Goal: Transaction & Acquisition: Purchase product/service

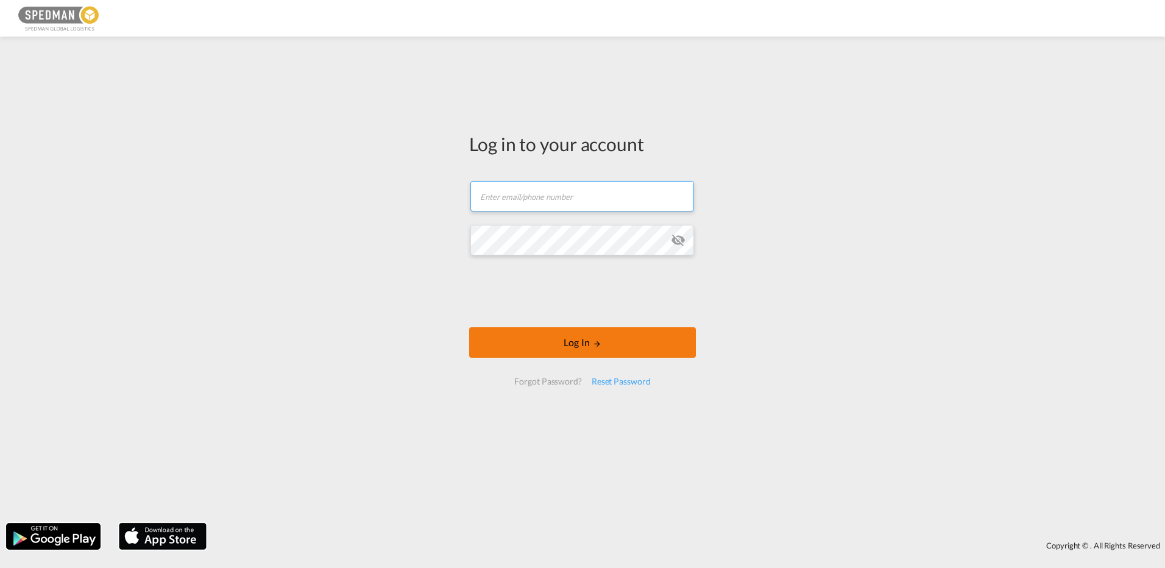
type input "[EMAIL_ADDRESS][DOMAIN_NAME]"
click at [583, 344] on button "Log In" at bounding box center [582, 342] width 227 height 30
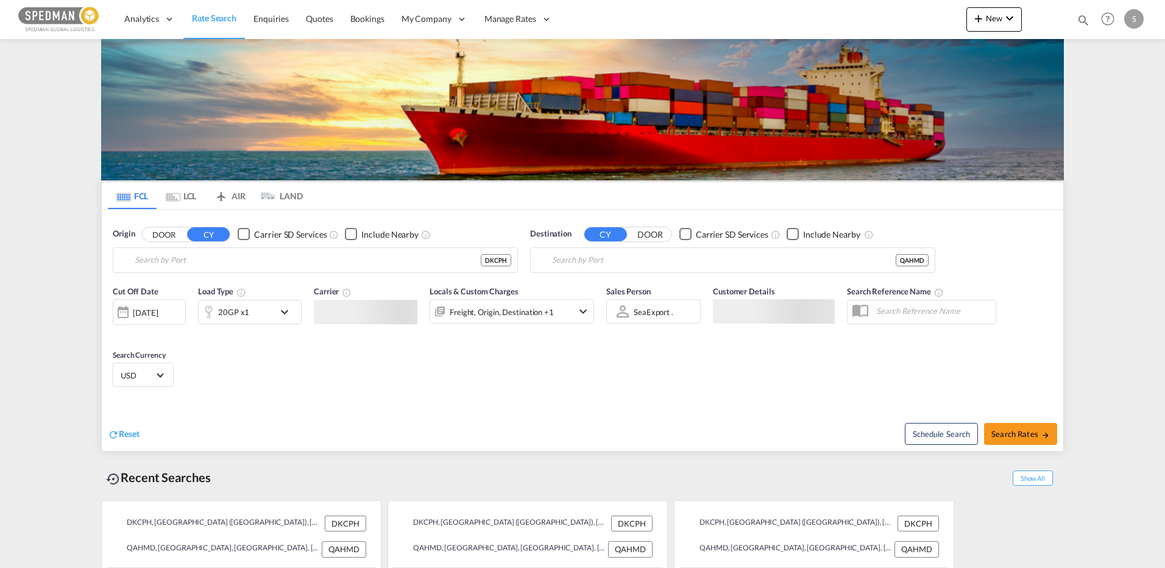
type input "[GEOGRAPHIC_DATA] ([GEOGRAPHIC_DATA]), DKCPH"
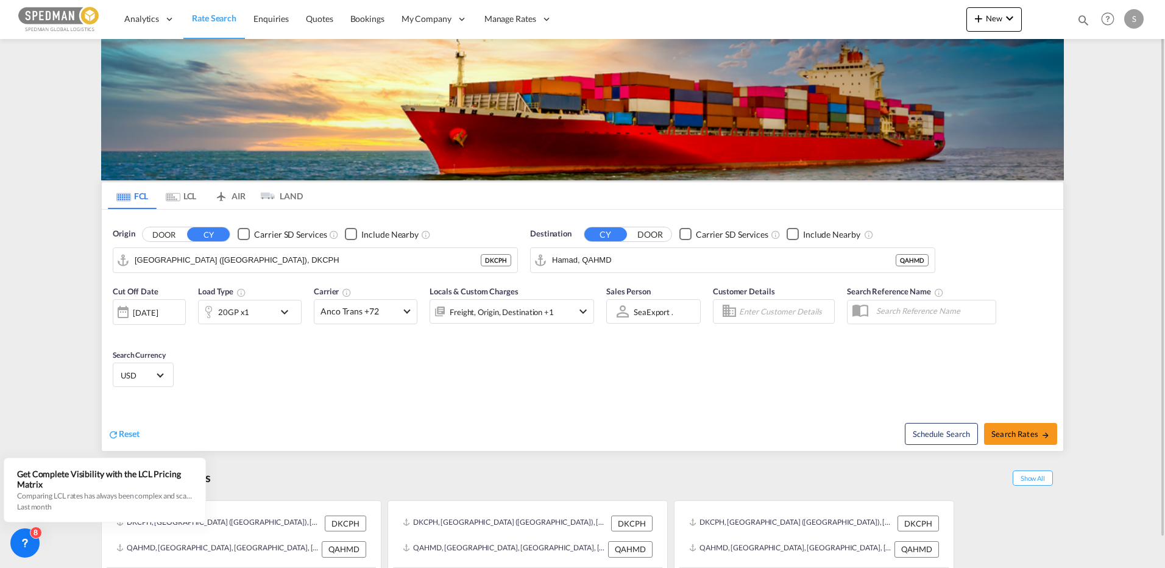
click at [660, 263] on input "Hamad, QAHMD" at bounding box center [724, 260] width 344 height 18
click at [687, 262] on input "Hamad, QAHMD" at bounding box center [740, 260] width 377 height 18
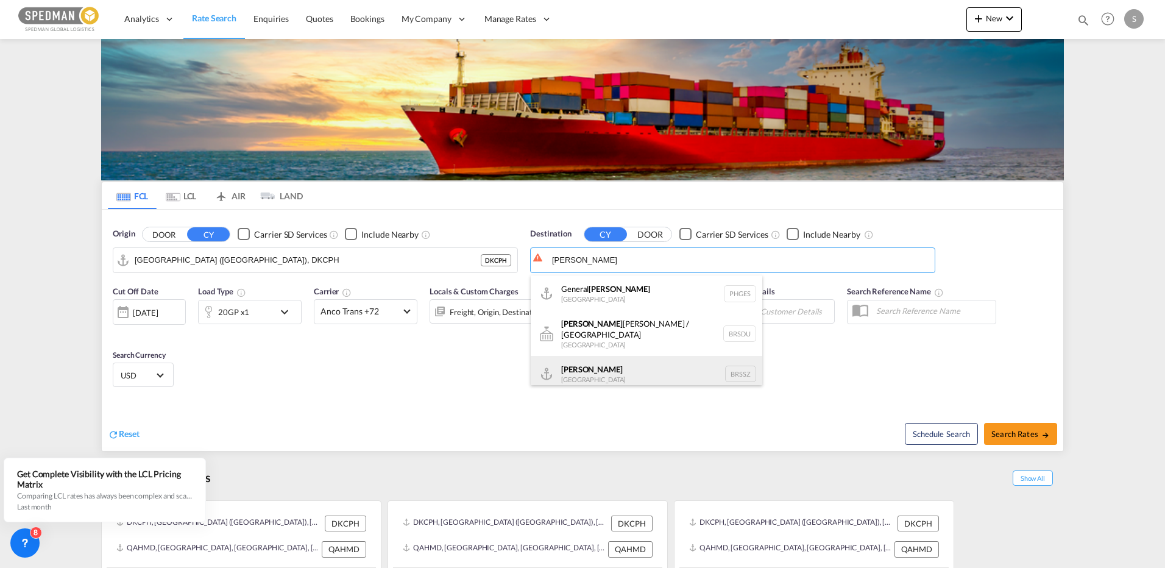
click at [583, 366] on div "[PERSON_NAME] [GEOGRAPHIC_DATA] BRSSZ" at bounding box center [647, 374] width 232 height 37
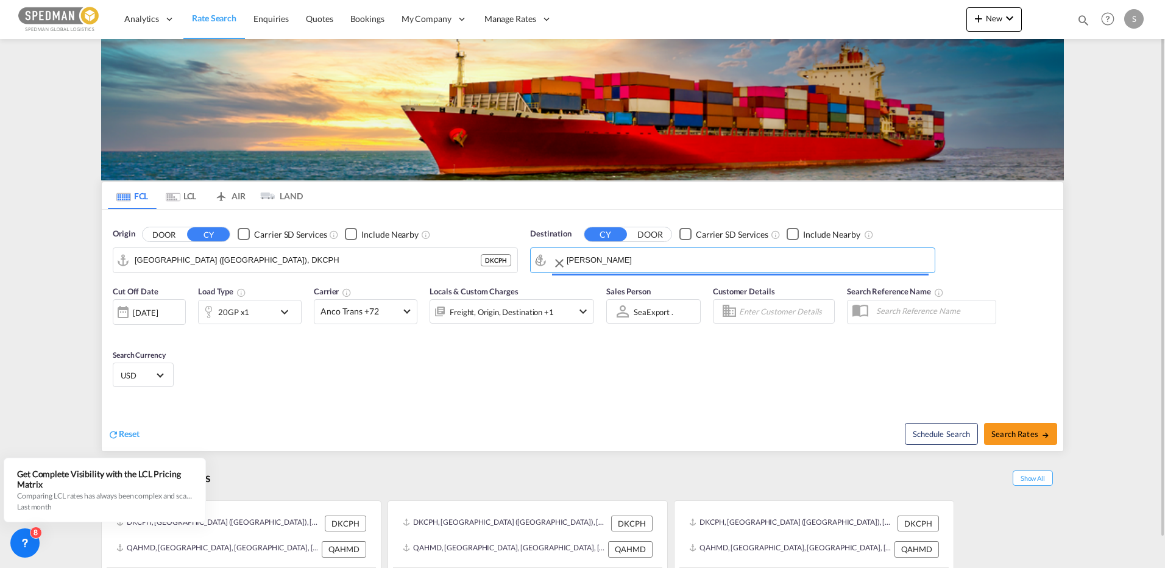
type input "Santos, BRSSZ"
click at [149, 382] on md-select-value "USD" at bounding box center [143, 374] width 48 height 17
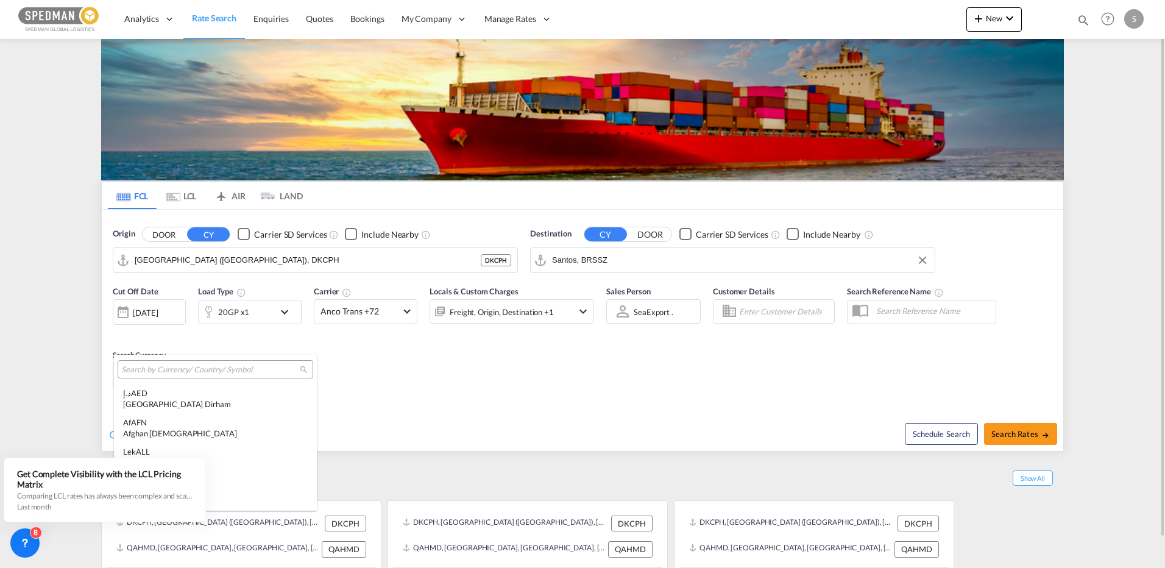
scroll to position [4208, 0]
type md-option "USD"
click at [182, 373] on input "search" at bounding box center [210, 369] width 179 height 11
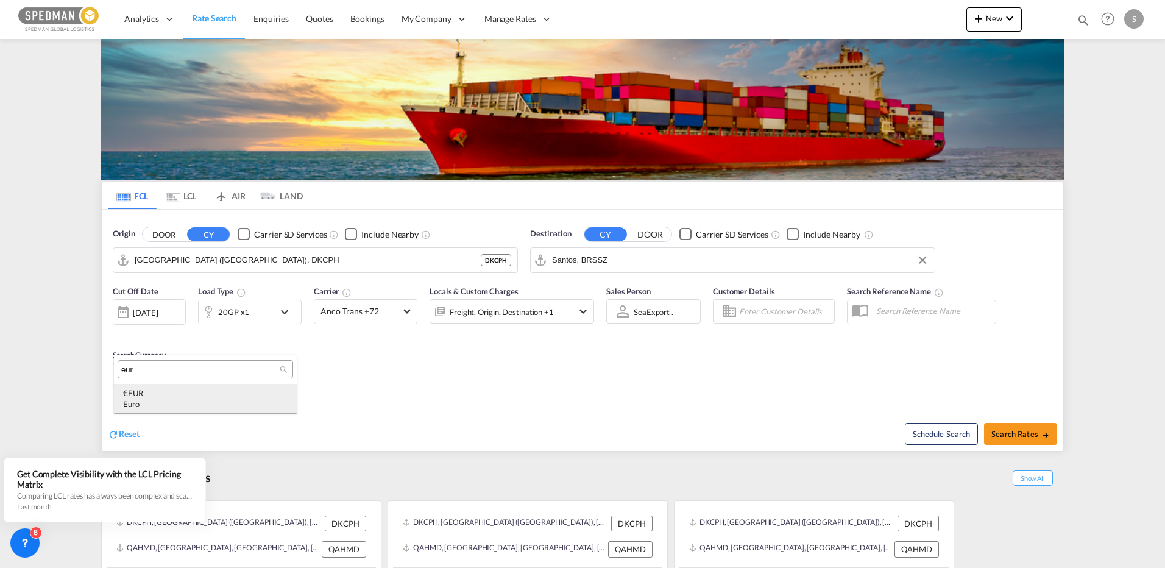
type input "eur"
click at [159, 393] on div "€ EUR Euro" at bounding box center [205, 399] width 165 height 22
click at [1026, 432] on span "Search Rates" at bounding box center [1021, 434] width 59 height 10
type input "DKCPH to BRSSZ / [DATE]"
